Goal: Task Accomplishment & Management: Use online tool/utility

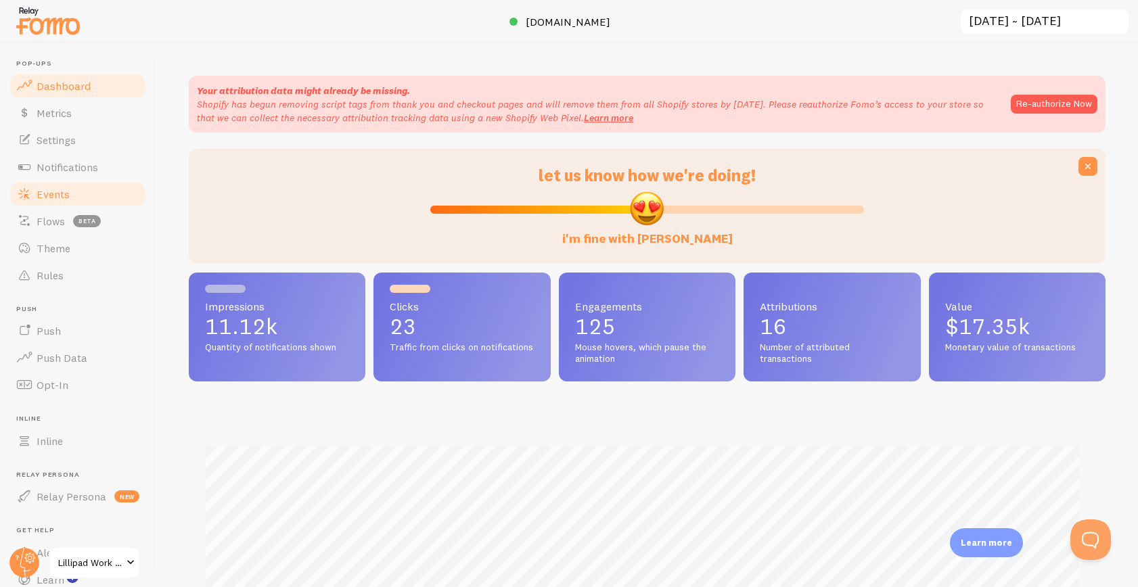
click at [64, 194] on span "Events" at bounding box center [53, 194] width 33 height 14
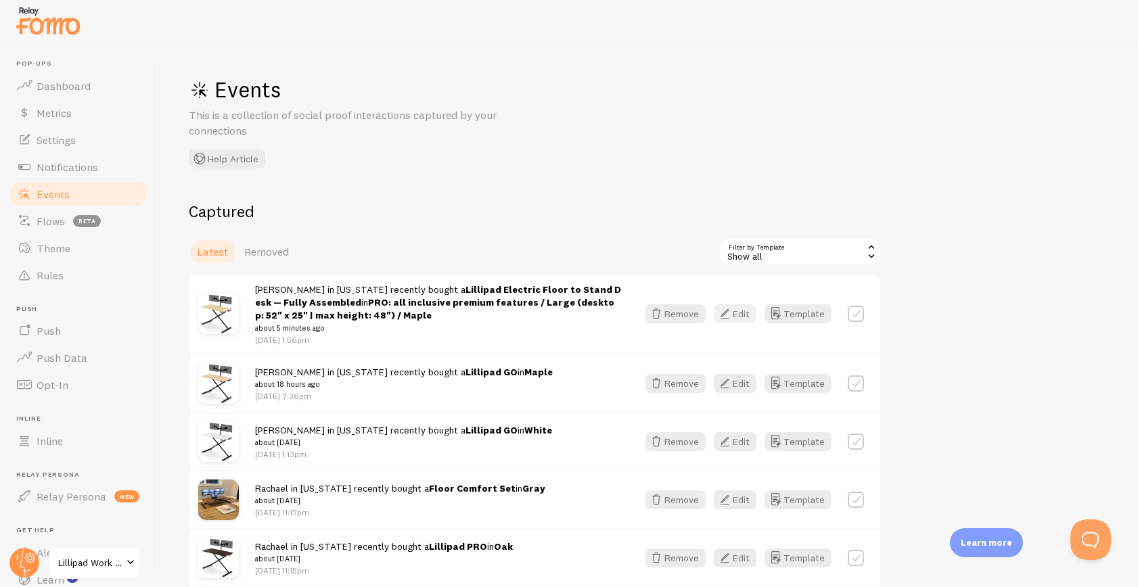
click at [728, 317] on icon "button" at bounding box center [725, 314] width 16 height 16
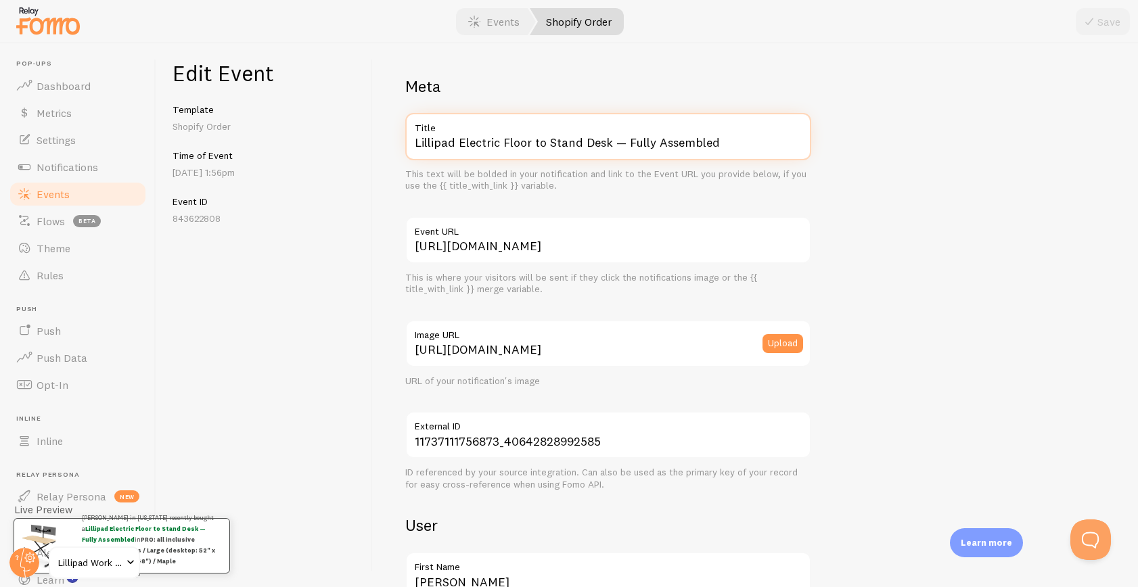
drag, startPoint x: 461, startPoint y: 138, endPoint x: 628, endPoint y: 173, distance: 170.8
click at [628, 173] on div "Lillipad Electric Floor to Stand Desk — Fully Assembled Title This text will be…" at bounding box center [608, 152] width 406 height 79
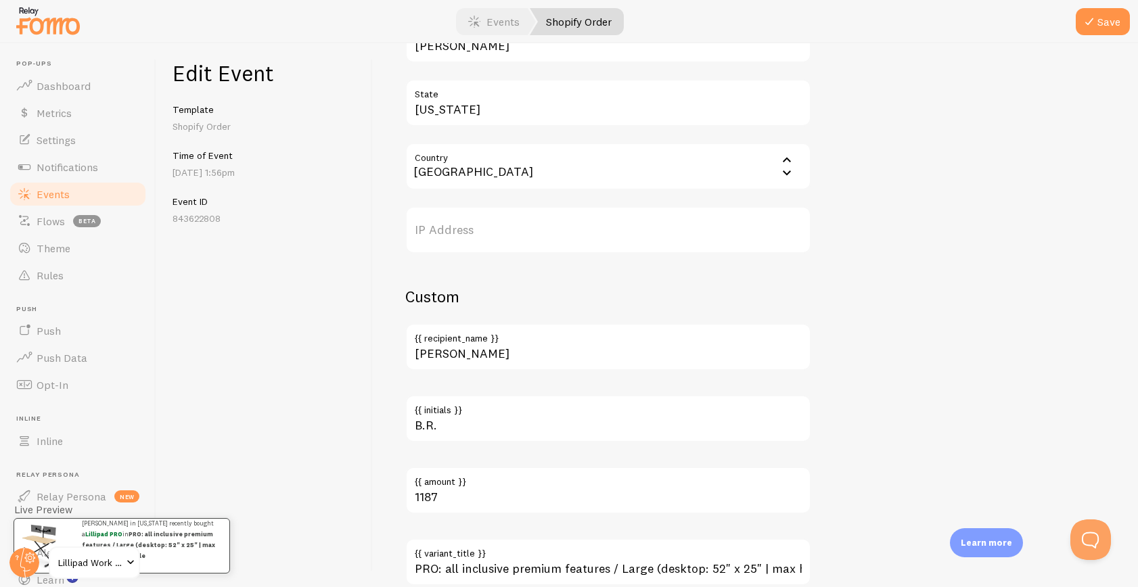
scroll to position [727, 0]
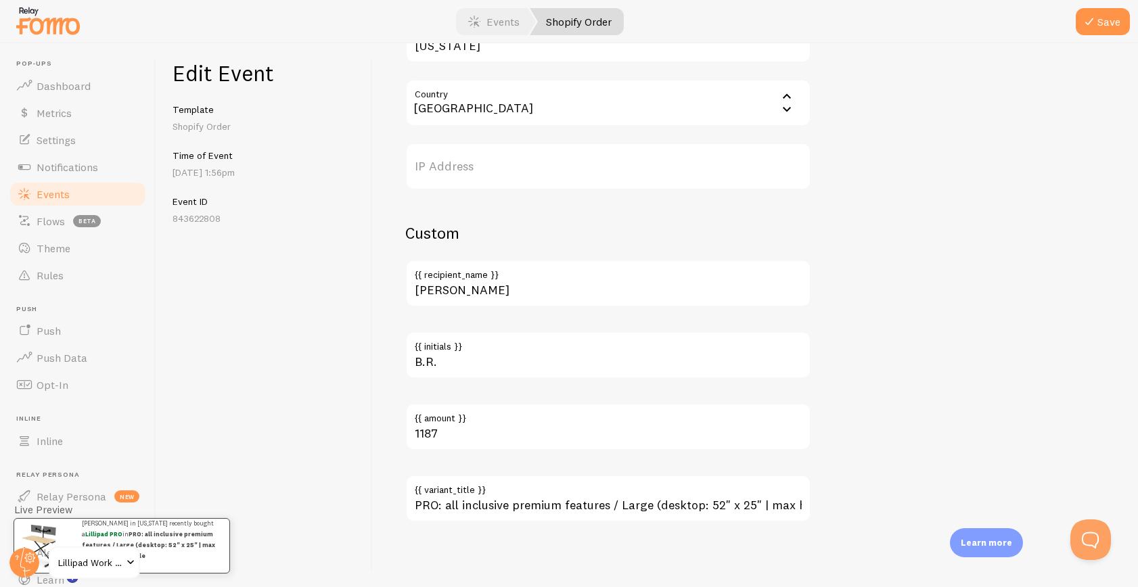
type input "Lillipad PRO"
click at [534, 511] on input "PRO: all inclusive premium features / Large (desktop: 52" x 25" | max height: 4…" at bounding box center [608, 498] width 406 height 47
click at [535, 511] on input "PRO: all inclusive premium features / Large (desktop: 52" x 25" | max height: 4…" at bounding box center [608, 498] width 406 height 47
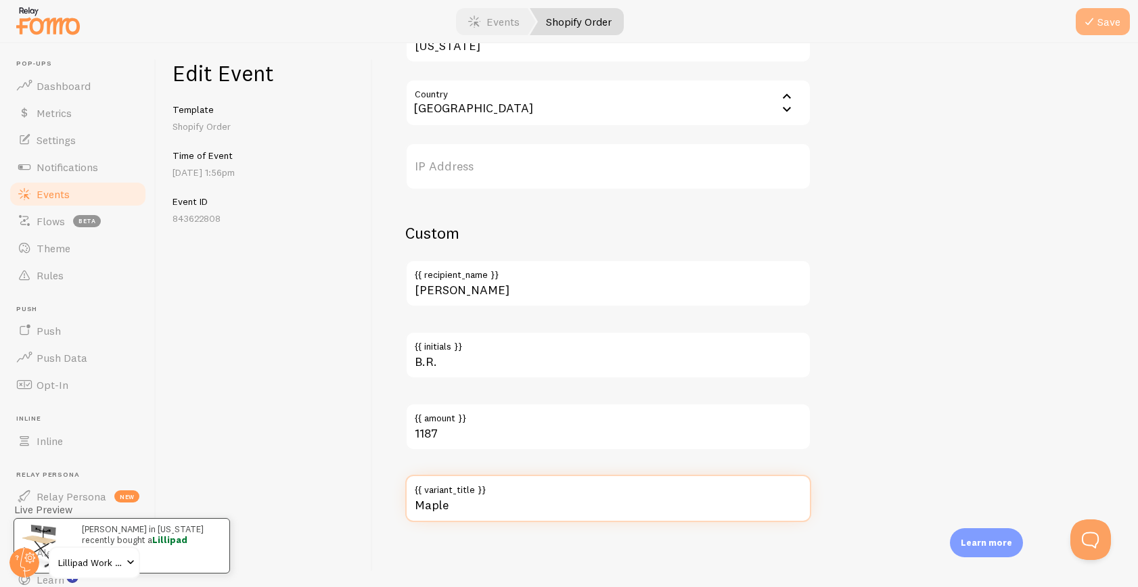
type input "Maple"
click at [1105, 21] on button "Save" at bounding box center [1103, 21] width 54 height 27
